Goal: Find specific page/section: Find specific page/section

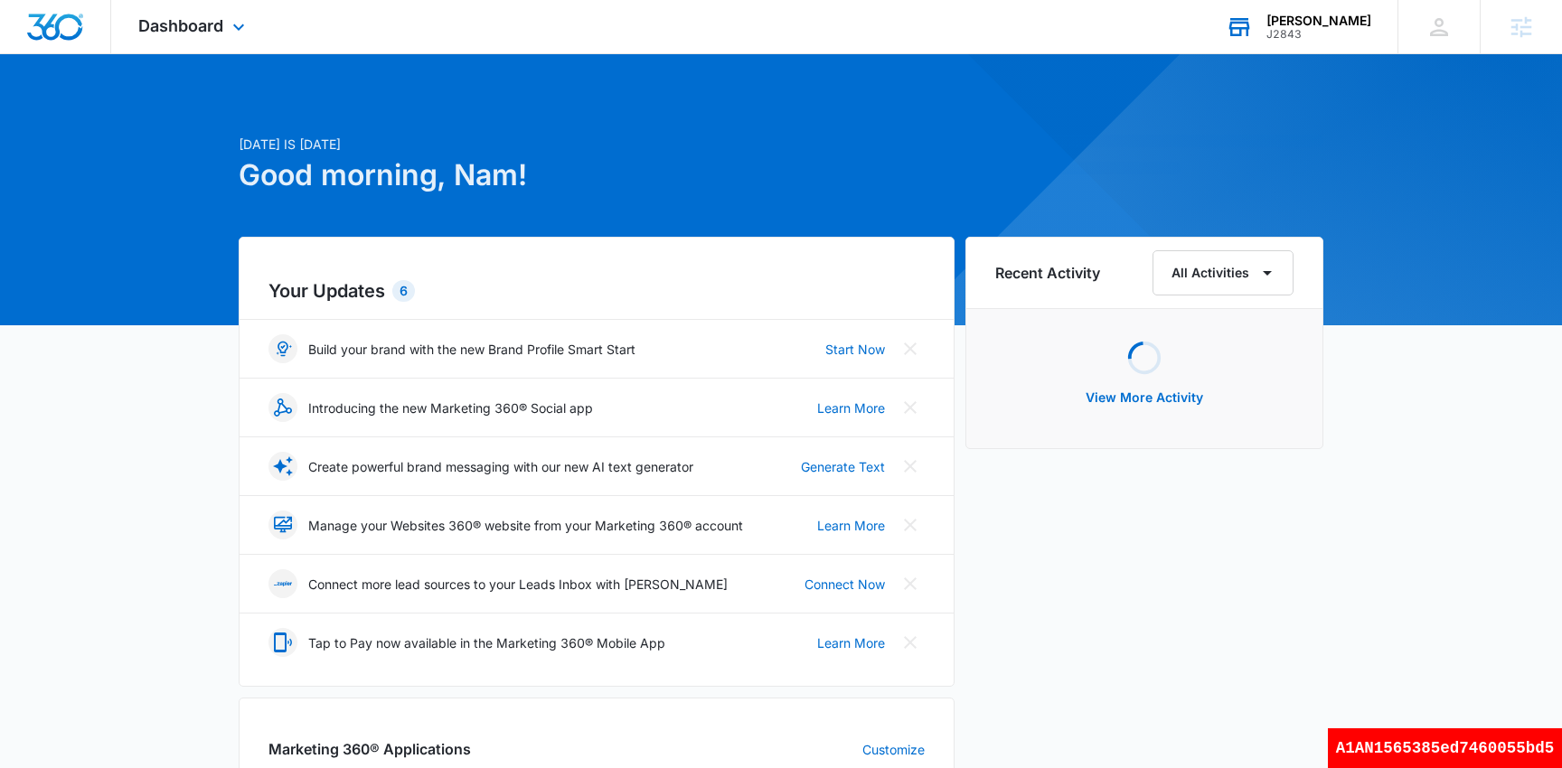
click at [1306, 16] on div "[PERSON_NAME]" at bounding box center [1318, 21] width 105 height 14
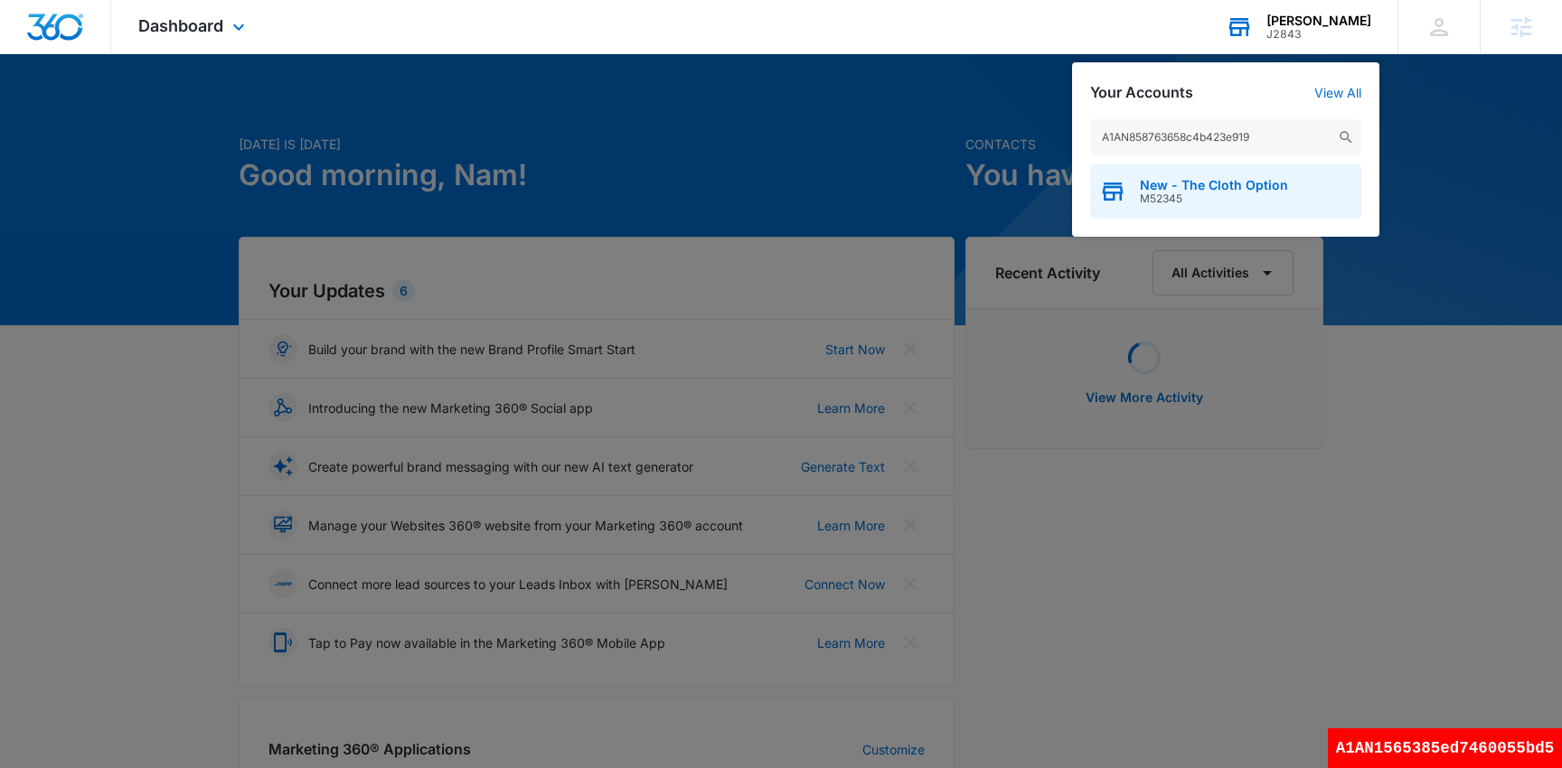
type input "A1AN858763658c4b423e919"
click at [1174, 195] on span "M52345" at bounding box center [1214, 199] width 148 height 13
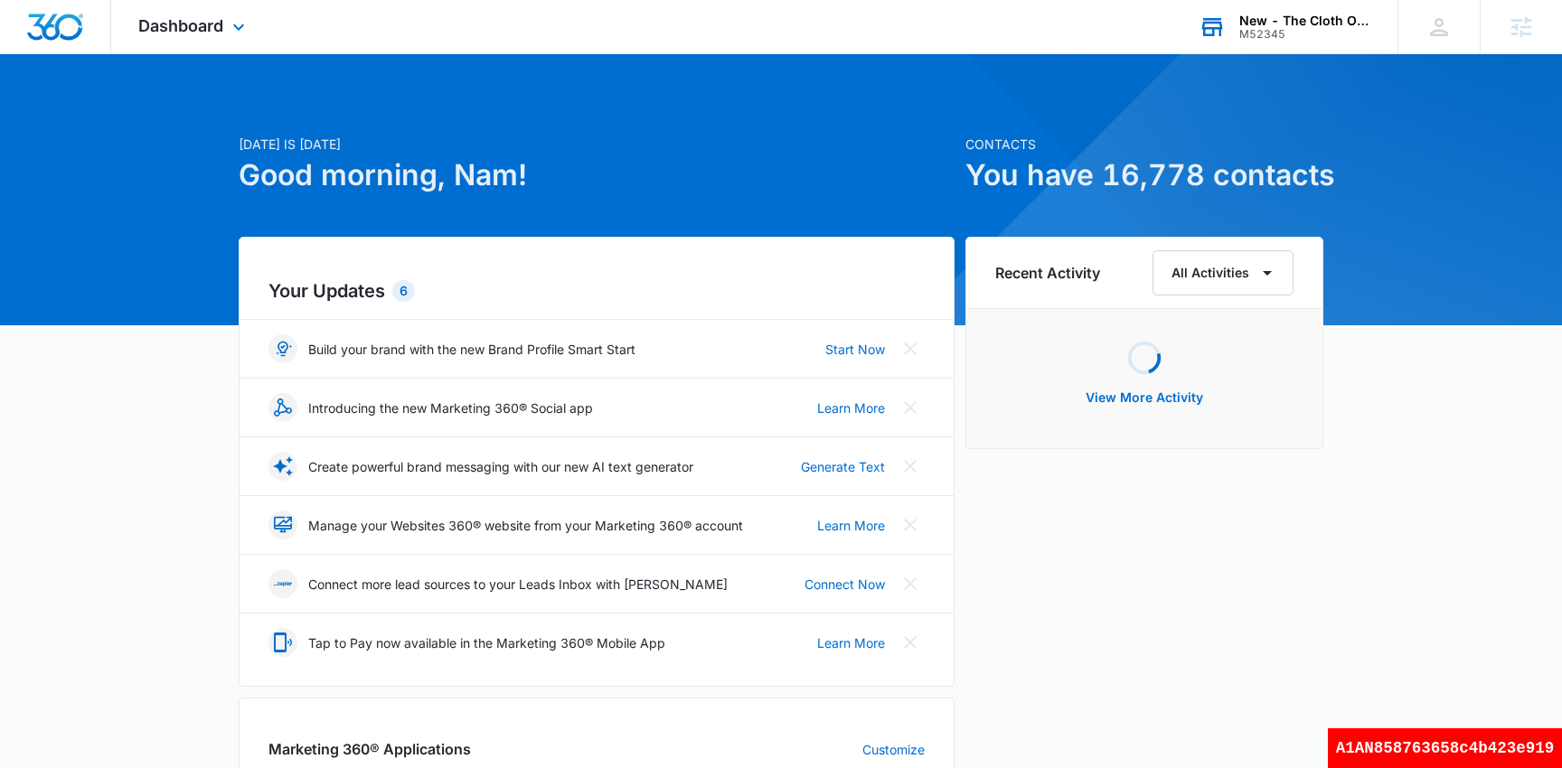
click at [213, 36] on div "Dashboard Apps Reputation Websites Forms CRM Email Social Shop Payments Ads Int…" at bounding box center [193, 26] width 165 height 53
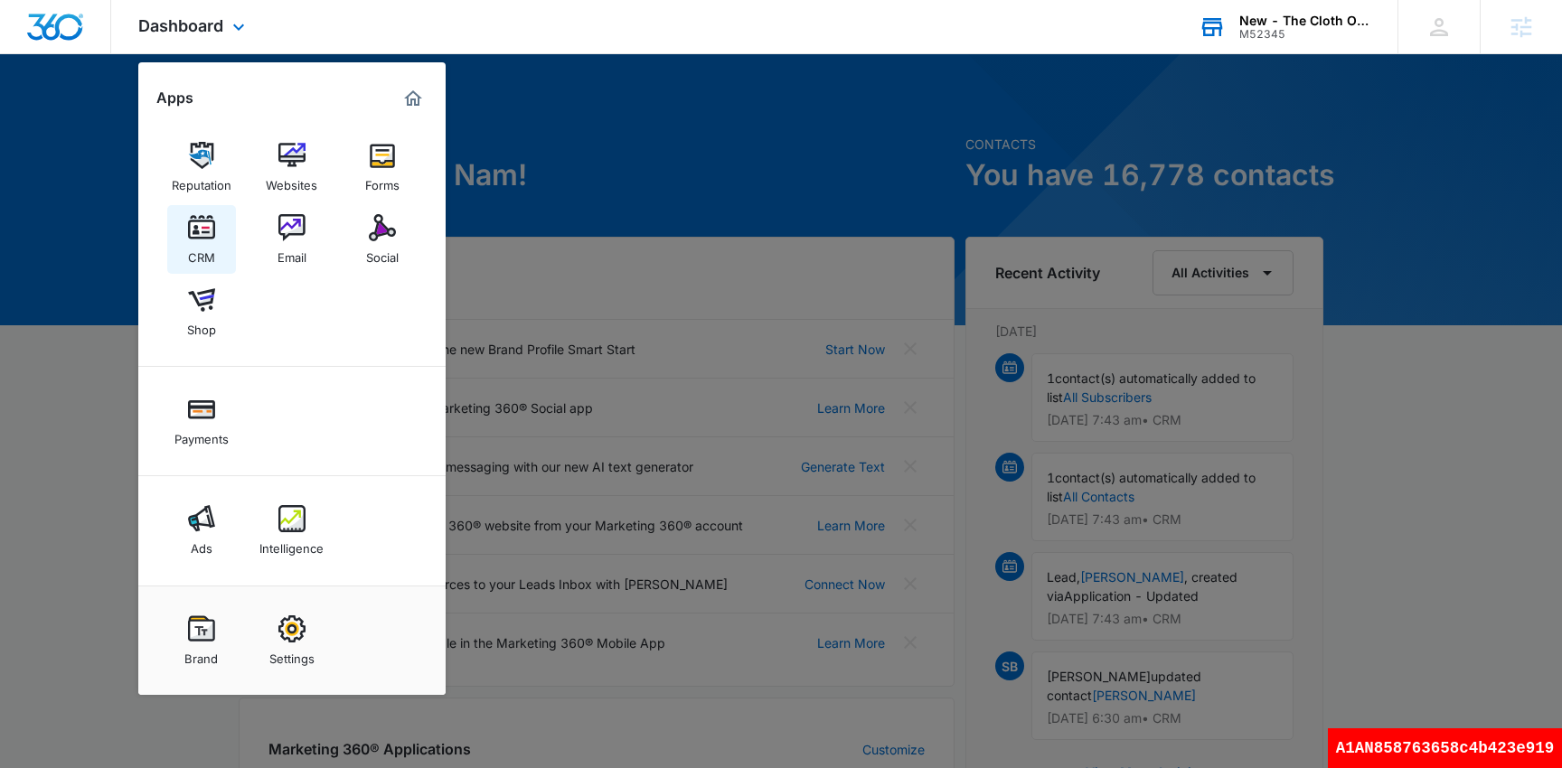
click at [201, 230] on img at bounding box center [201, 227] width 27 height 27
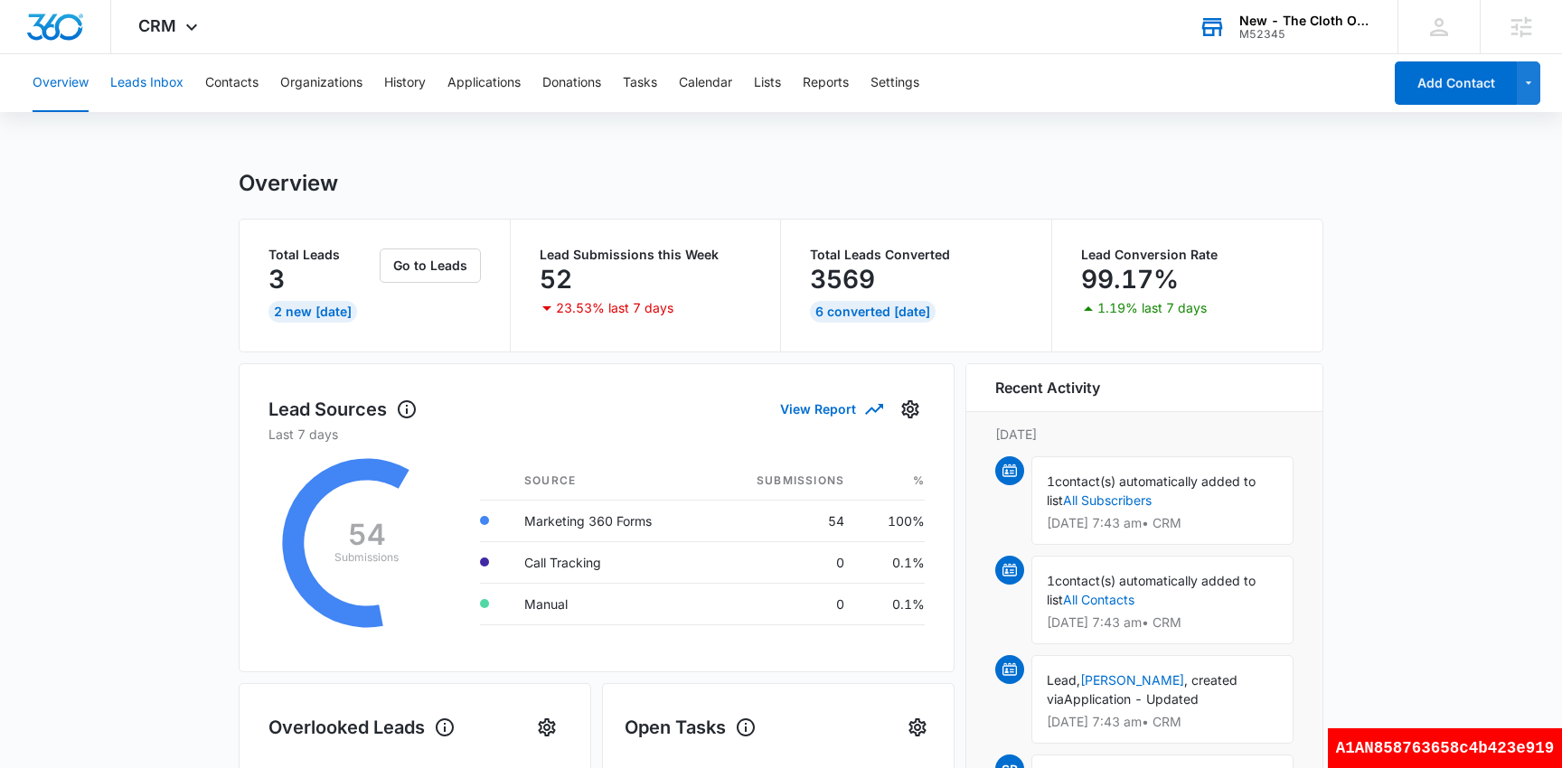
click at [170, 92] on button "Leads Inbox" at bounding box center [146, 83] width 73 height 58
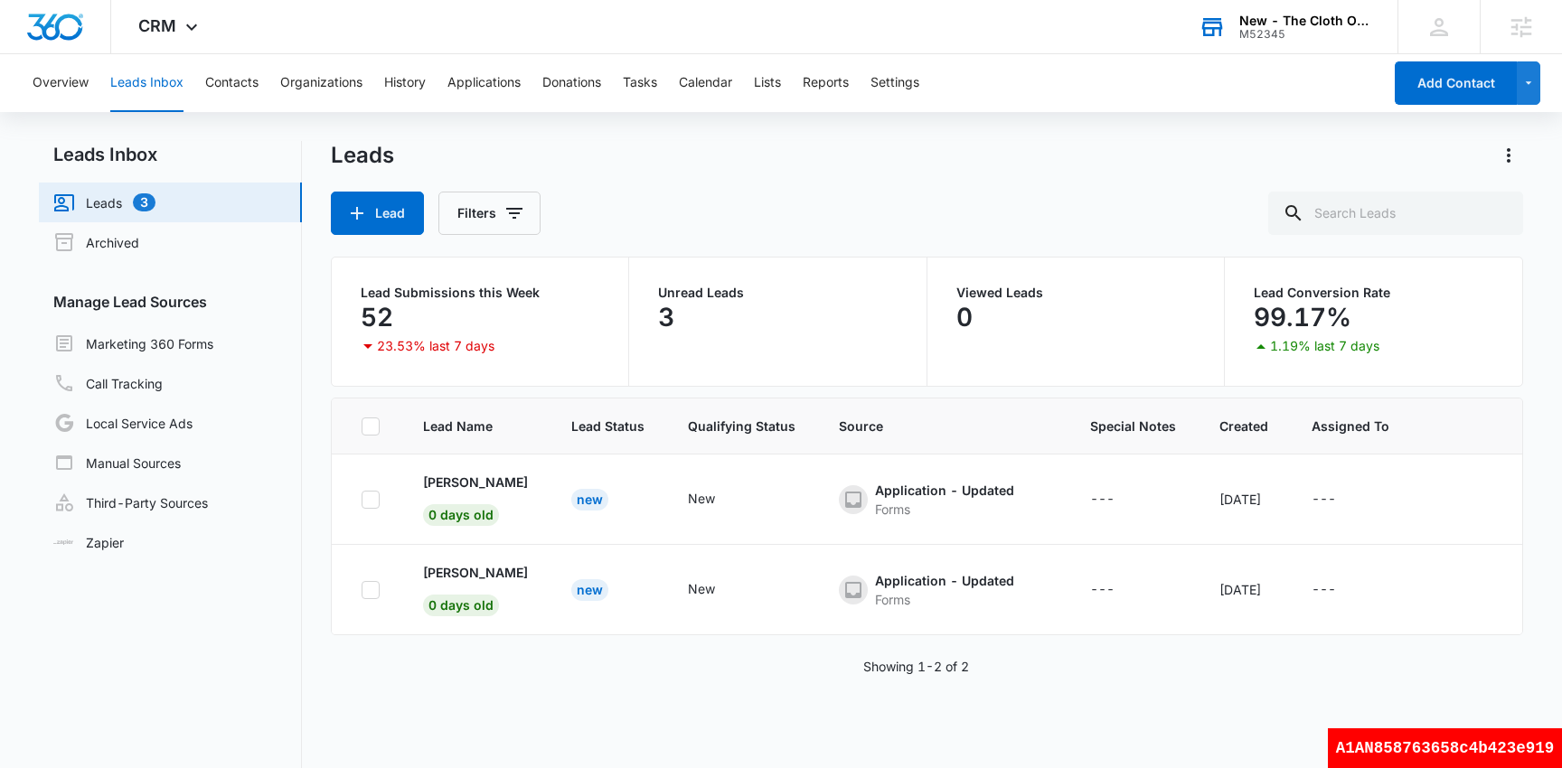
click at [779, 189] on div "Leads Lead Filters" at bounding box center [927, 188] width 1192 height 94
click at [825, 191] on div "Leads Lead Filters" at bounding box center [927, 188] width 1192 height 94
click at [813, 200] on div "Lead Filters" at bounding box center [927, 213] width 1192 height 43
click at [737, 192] on div "Lead Filters" at bounding box center [927, 213] width 1192 height 43
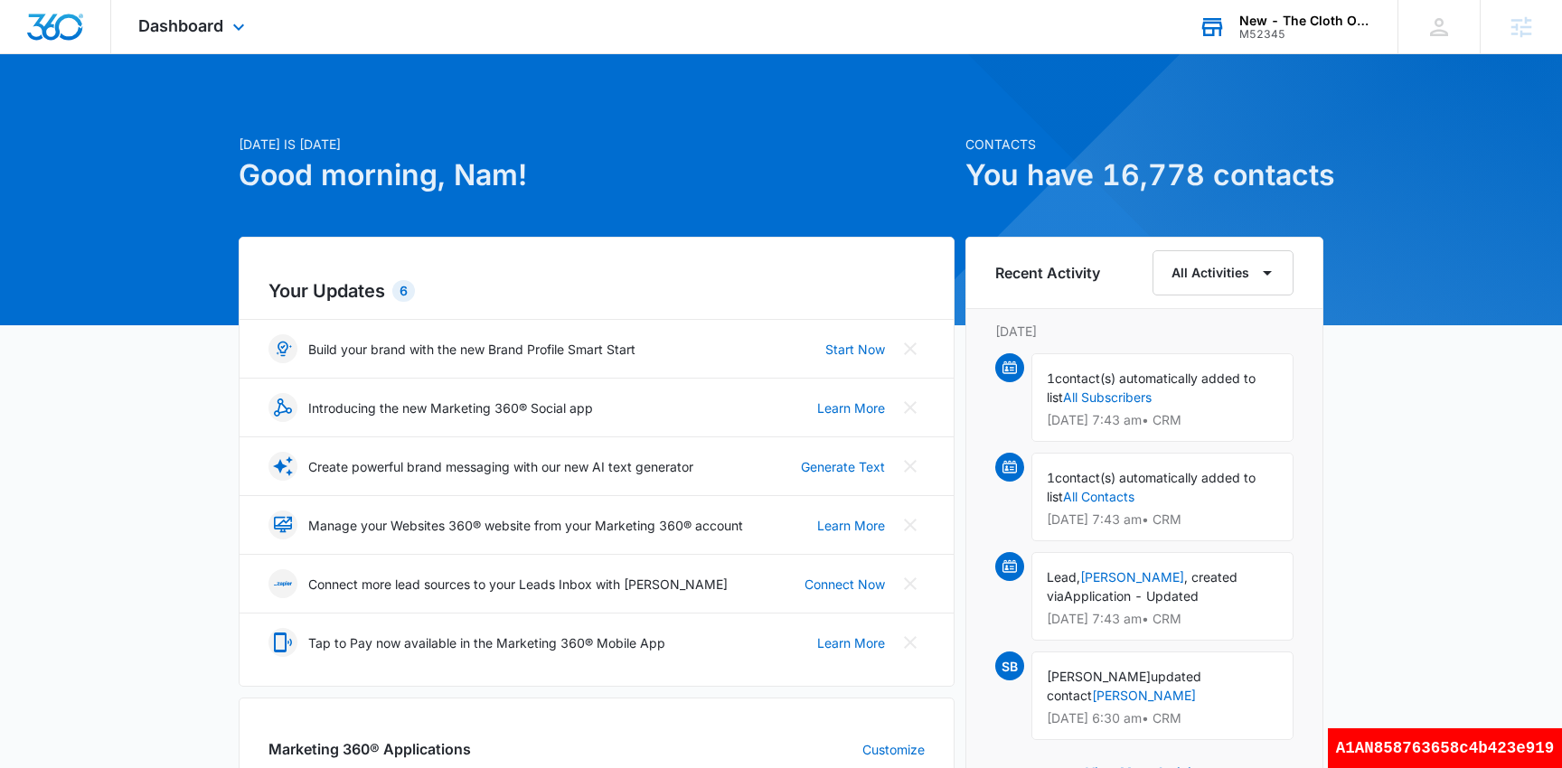
click at [1325, 14] on div "New - The Cloth Option" at bounding box center [1305, 21] width 132 height 14
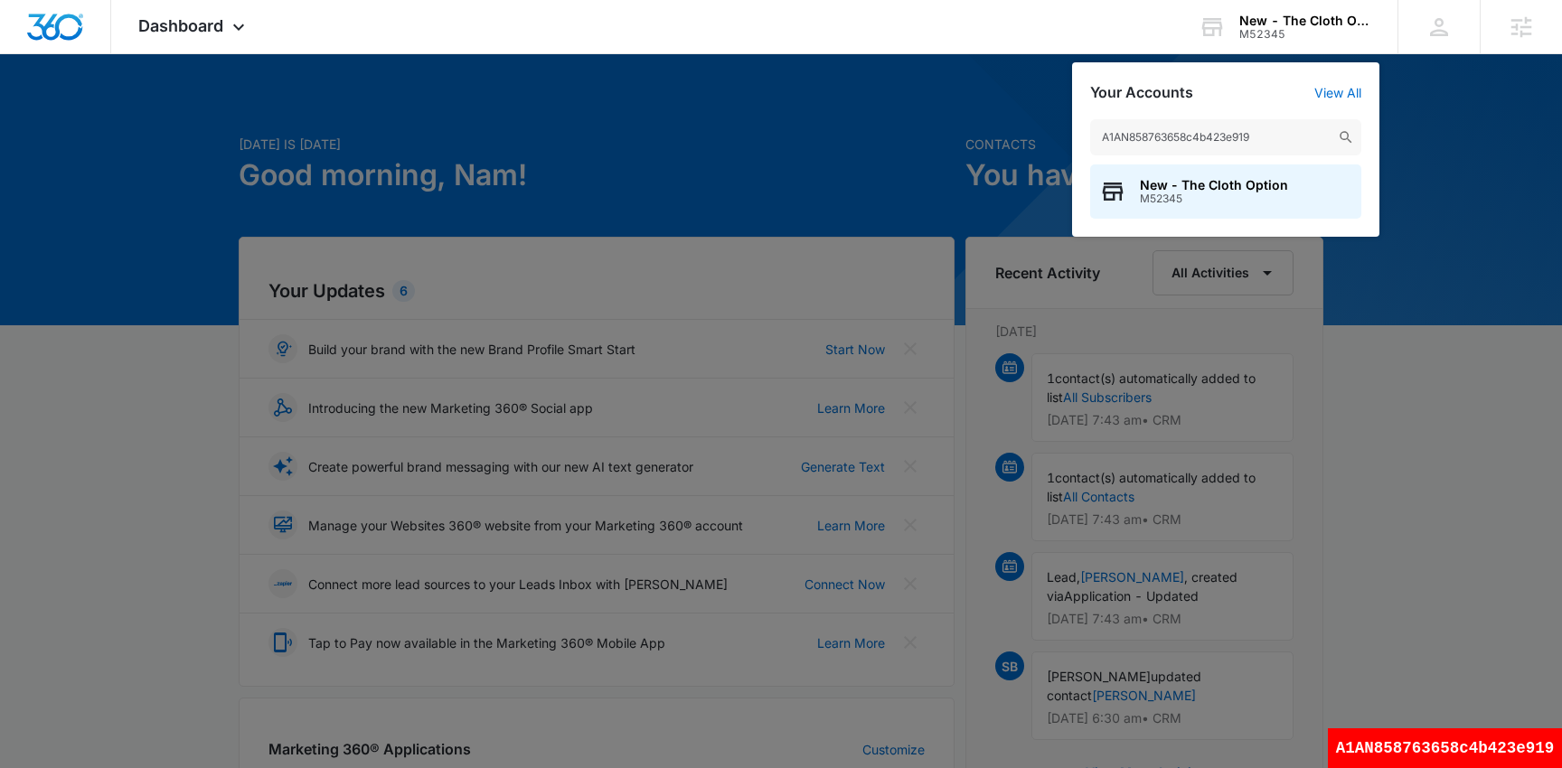
type input "A1AN858763658c4b423e919"
click at [515, 114] on div at bounding box center [781, 384] width 1562 height 768
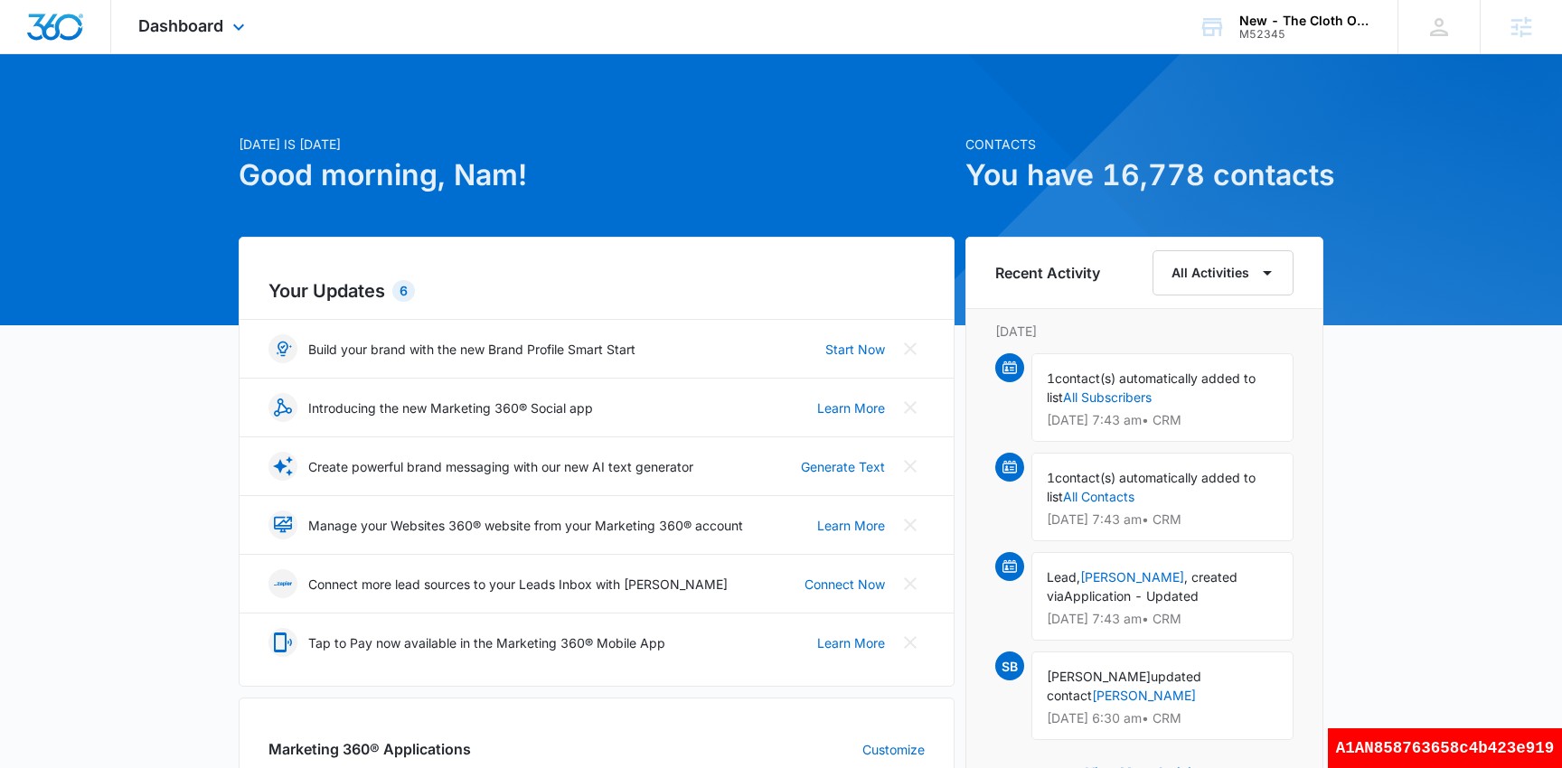
click at [195, 15] on div "Dashboard Apps Reputation Websites Forms CRM Email Social Shop Payments Ads Int…" at bounding box center [193, 26] width 165 height 53
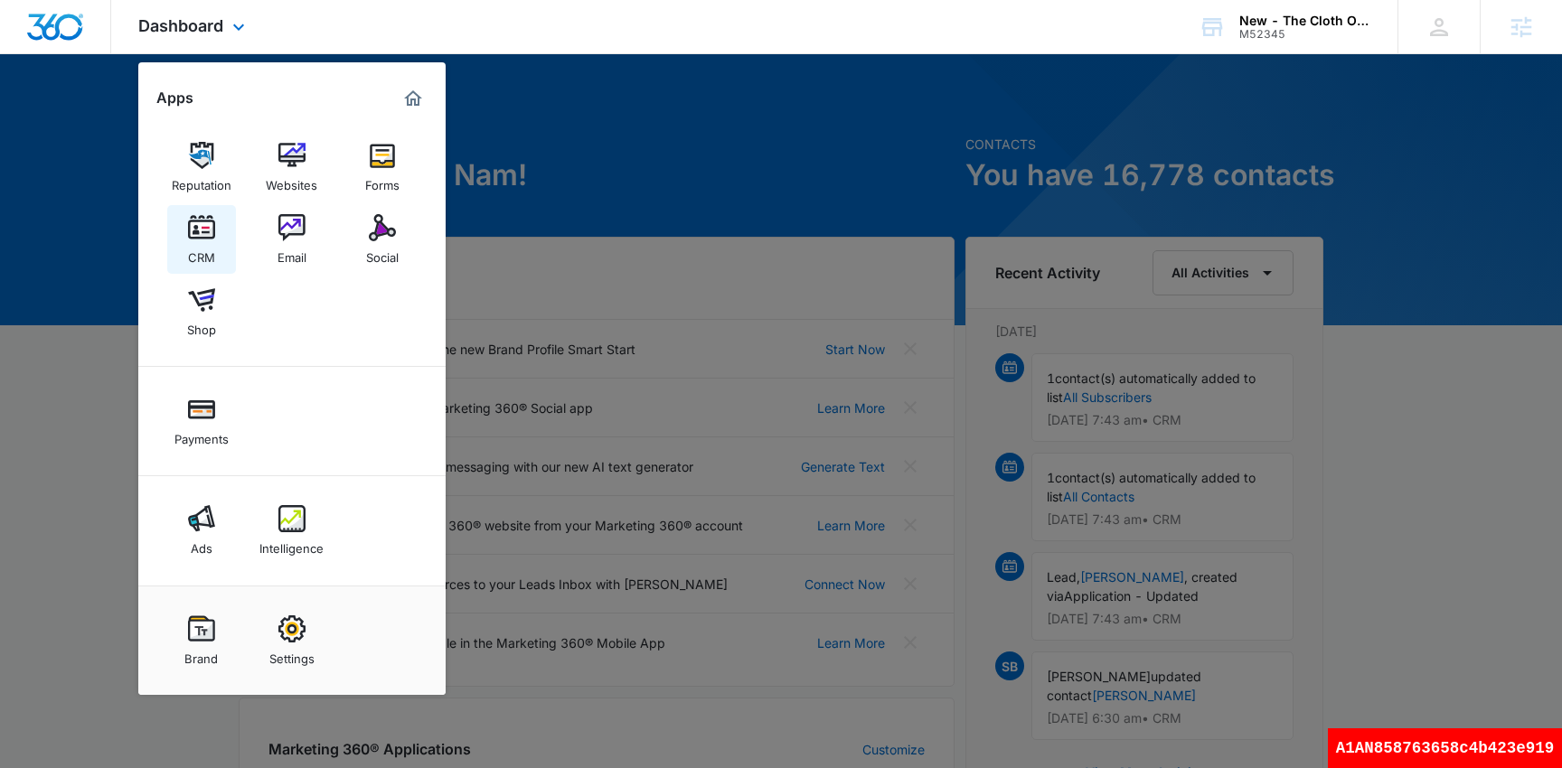
click at [204, 244] on div "CRM" at bounding box center [201, 253] width 27 height 24
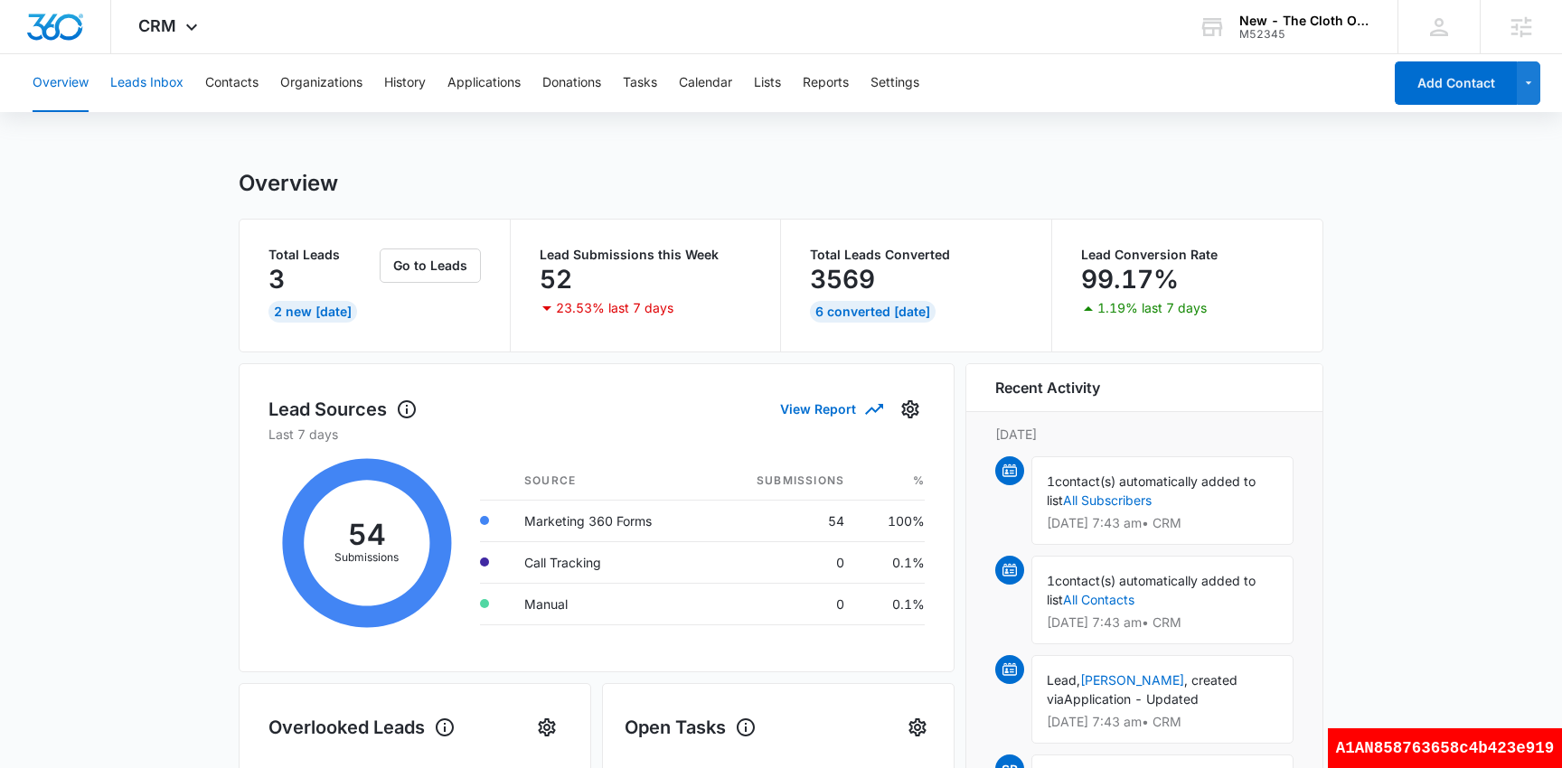
click at [166, 80] on button "Leads Inbox" at bounding box center [146, 83] width 73 height 58
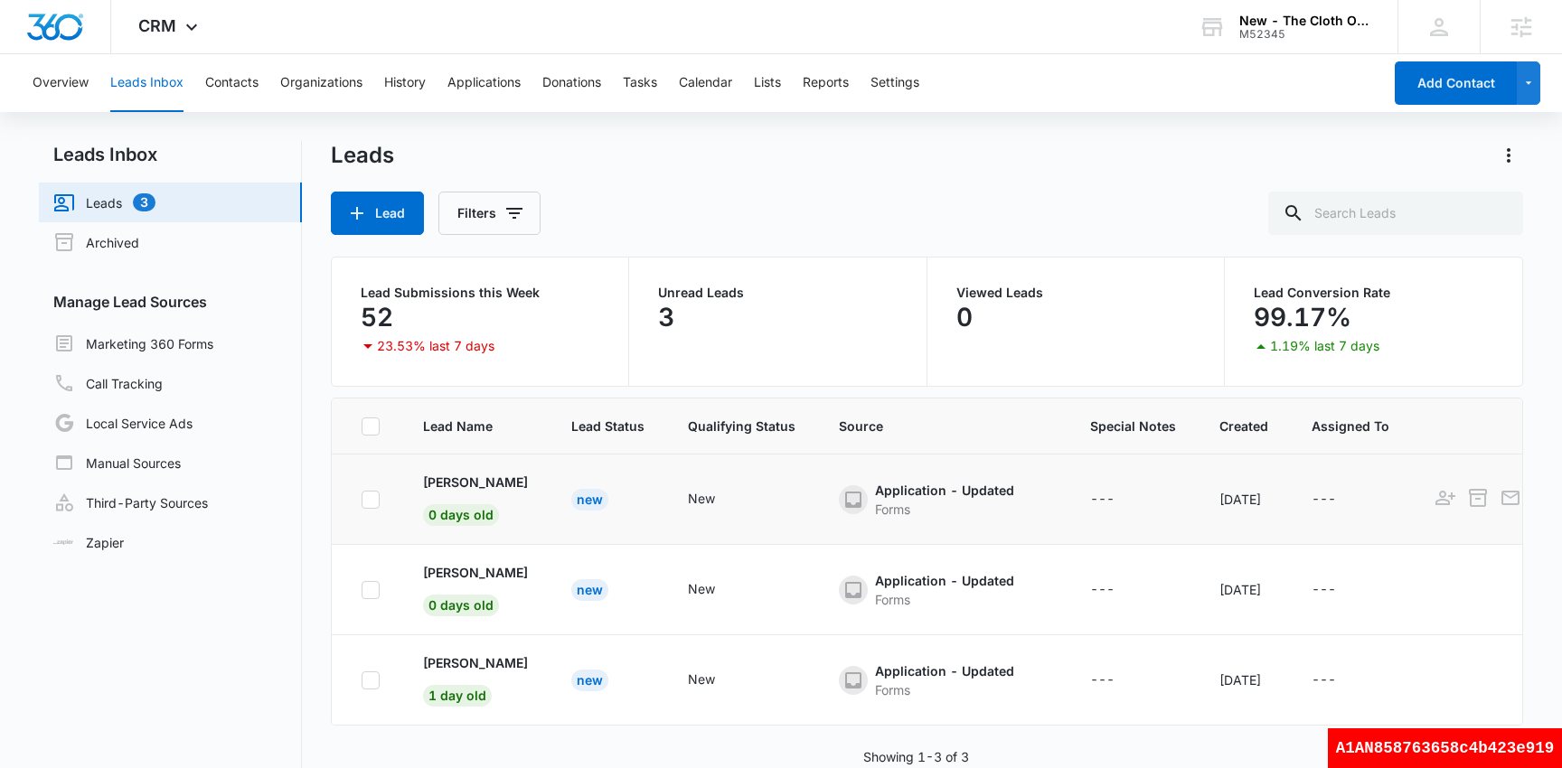
scroll to position [139, 0]
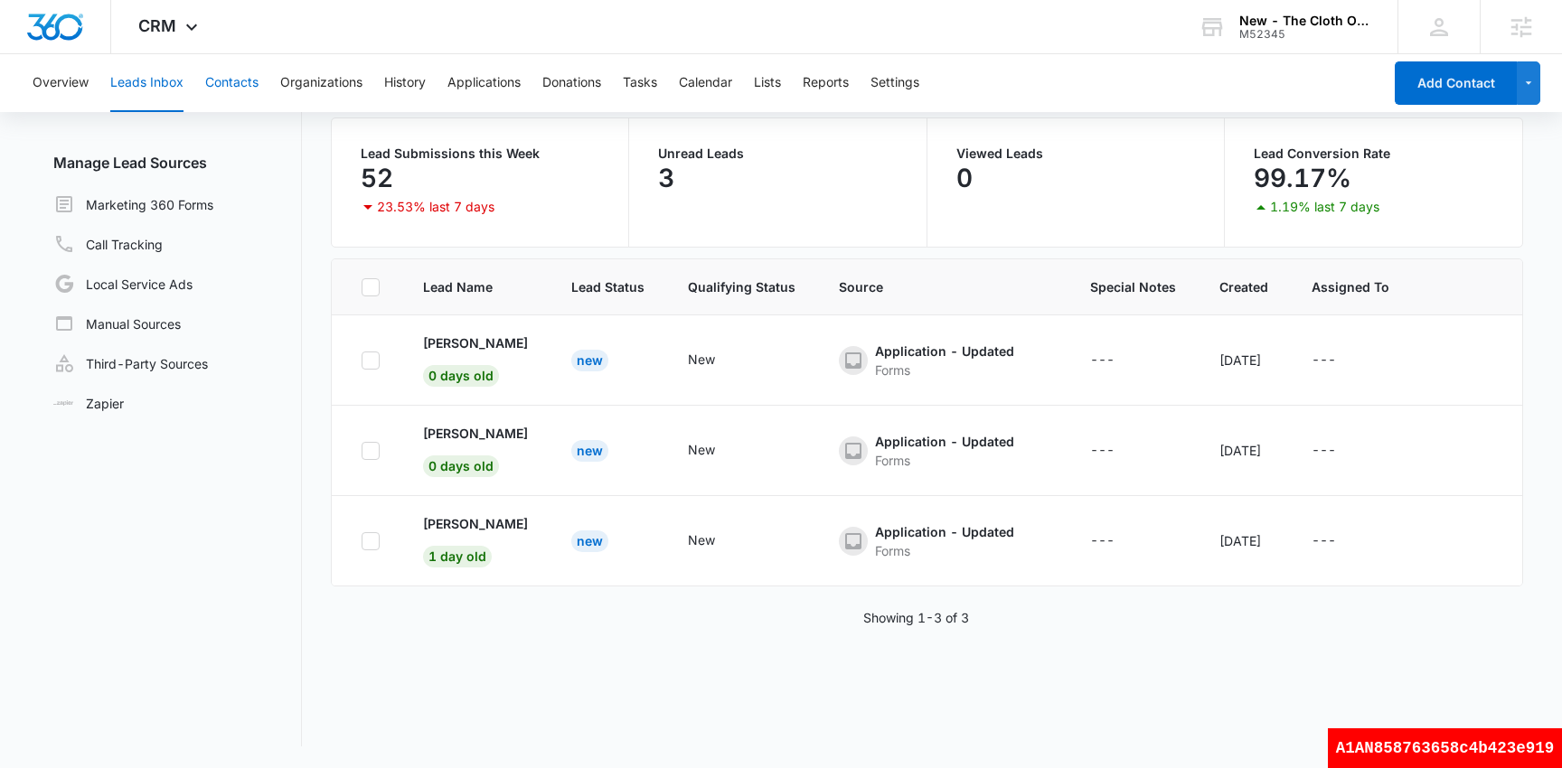
click at [236, 80] on button "Contacts" at bounding box center [231, 83] width 53 height 58
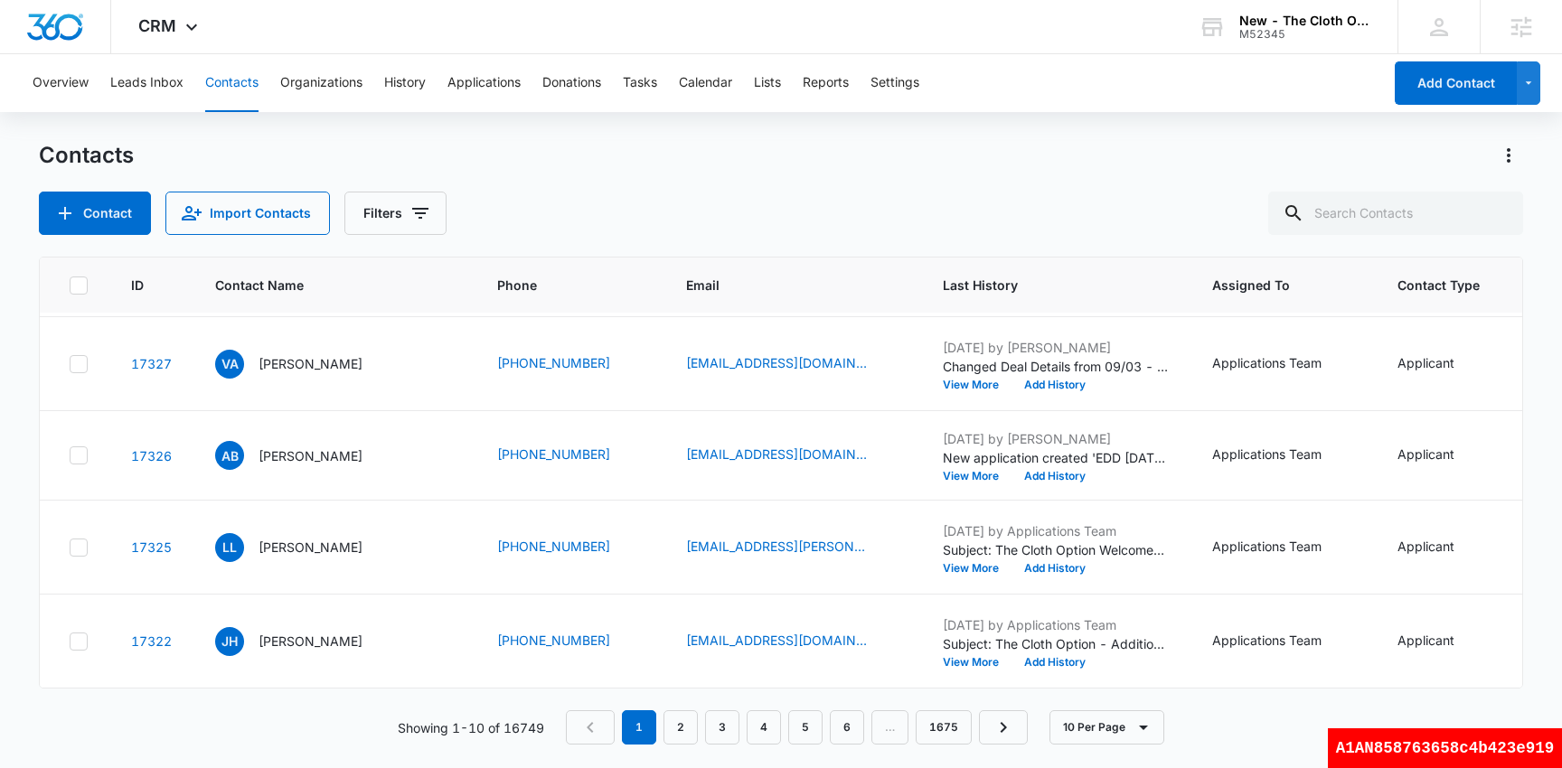
scroll to position [812, 0]
click at [721, 178] on div "Contacts Contact Import Contacts Filters" at bounding box center [781, 188] width 1484 height 94
